Goal: Task Accomplishment & Management: Manage account settings

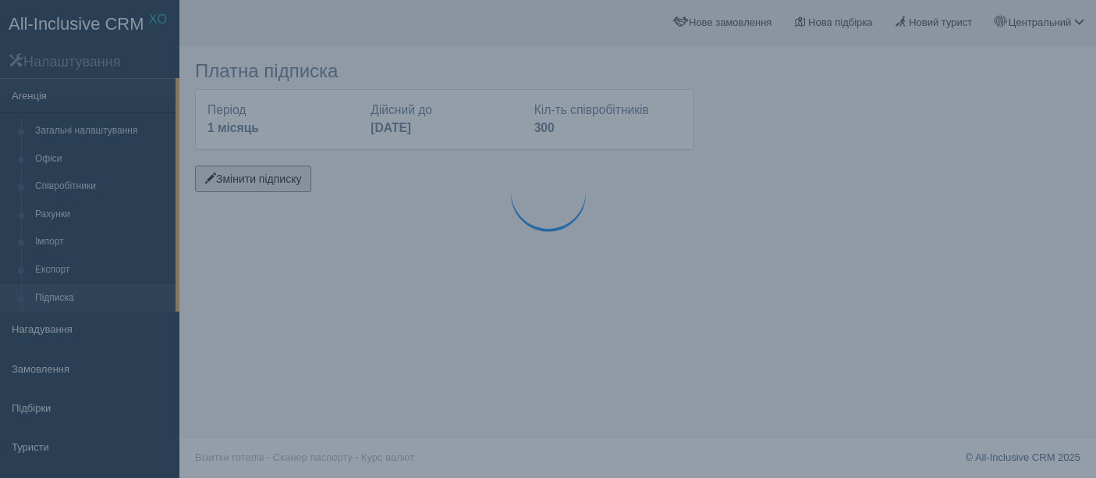
click at [229, 171] on button "Змінити підписку" at bounding box center [253, 178] width 116 height 27
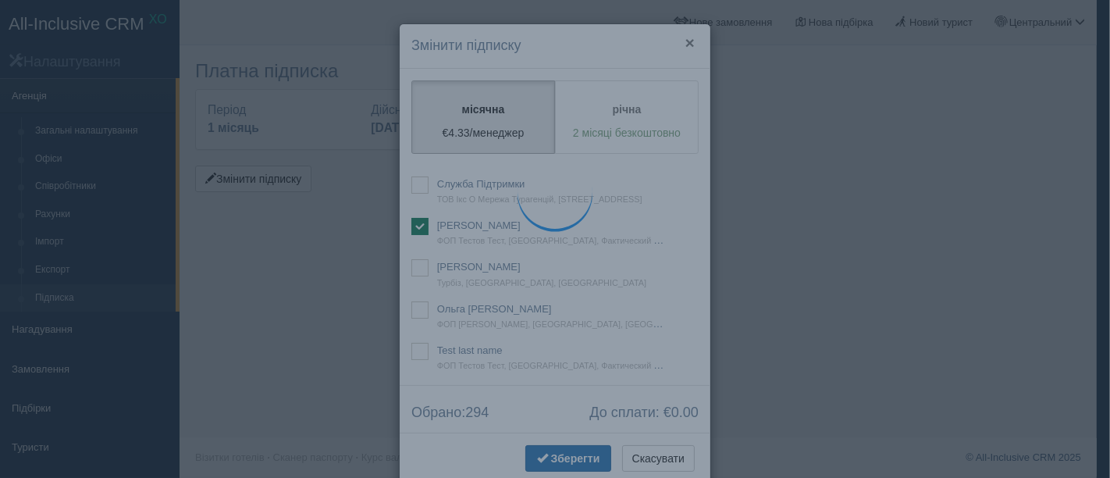
drag, startPoint x: 684, startPoint y: 44, endPoint x: 606, endPoint y: 457, distance: 420.0
click at [685, 45] on button "×" at bounding box center [689, 42] width 9 height 16
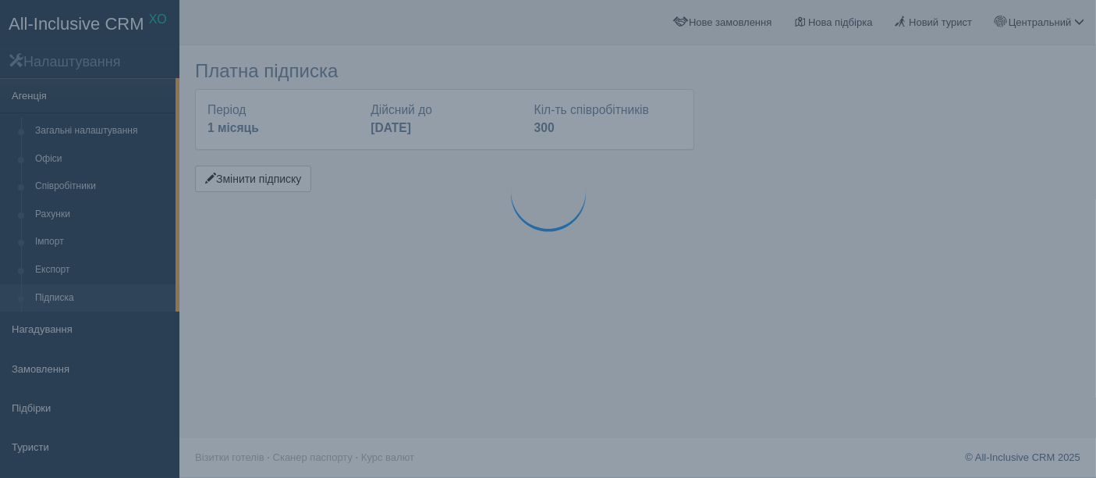
drag, startPoint x: 1003, startPoint y: 193, endPoint x: 994, endPoint y: 193, distance: 8.6
click at [1003, 193] on div at bounding box center [638, 124] width 886 height 143
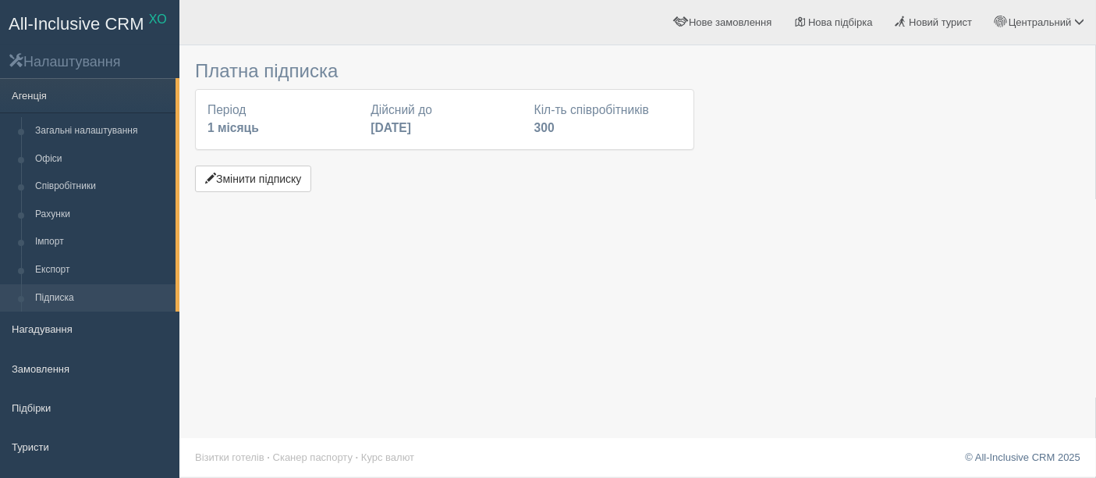
click at [1017, 167] on div at bounding box center [638, 124] width 886 height 143
click at [247, 183] on button "Змінити підписку" at bounding box center [253, 178] width 116 height 27
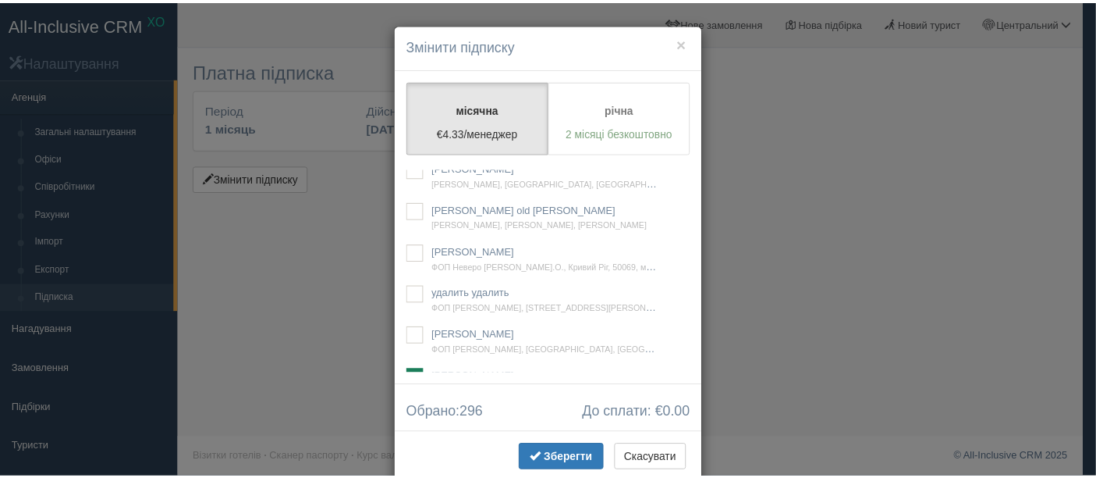
scroll to position [29357, 0]
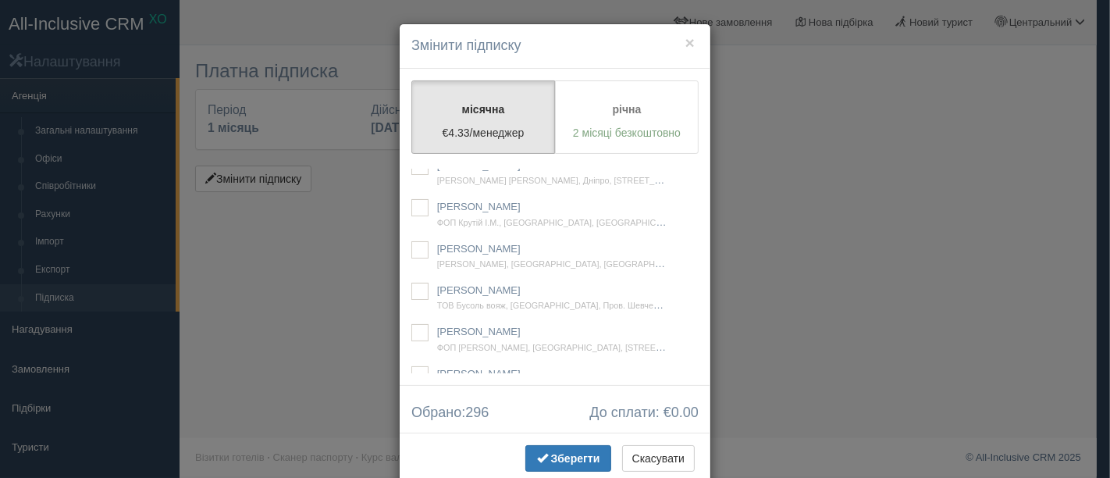
checkbox input "true"
click at [573, 446] on button "Зберегти" at bounding box center [568, 458] width 86 height 27
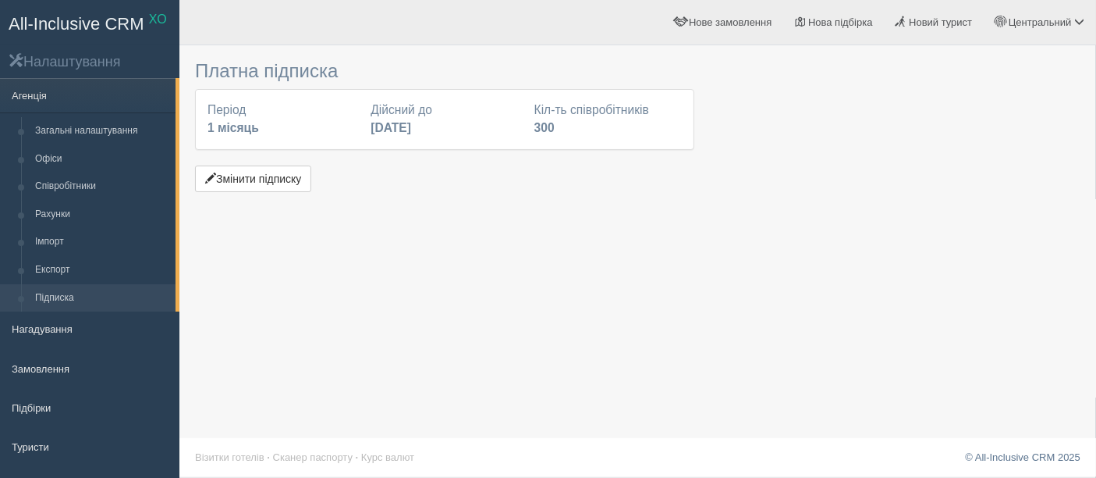
click at [1002, 175] on div at bounding box center [638, 124] width 886 height 143
click at [247, 176] on button "Змінити підписку" at bounding box center [253, 178] width 116 height 27
